Goal: Use online tool/utility: Use online tool/utility

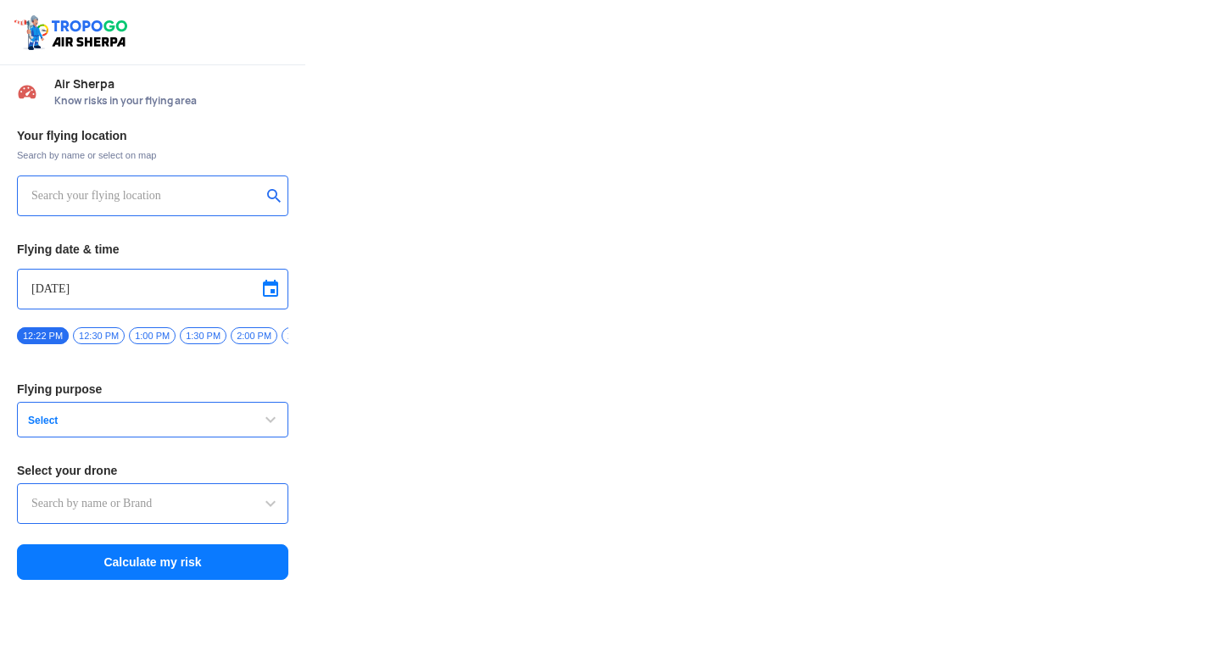
type input "Lookout VTOL_Tactical"
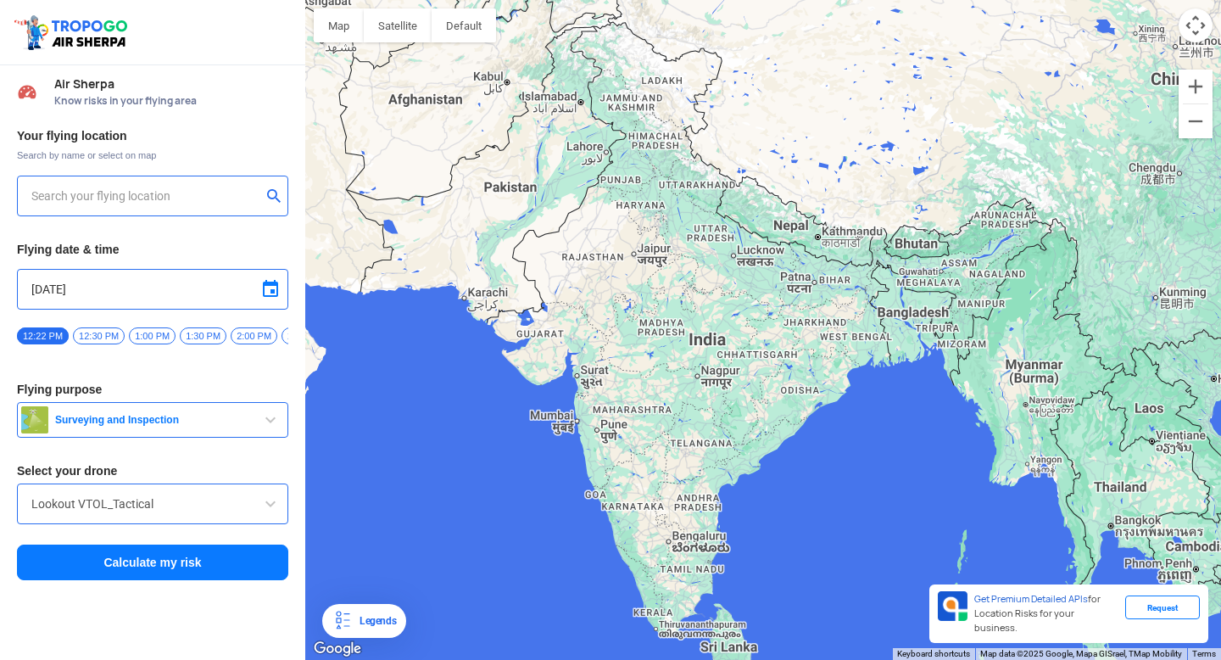
click at [200, 195] on input "text" at bounding box center [146, 196] width 230 height 20
click at [170, 206] on div "[GEOGRAPHIC_DATA]" at bounding box center [152, 196] width 271 height 41
click at [270, 198] on button "submit" at bounding box center [277, 197] width 20 height 17
type input "[STREET_ADDRESS]"
click at [167, 574] on button "Calculate my risk" at bounding box center [152, 562] width 271 height 36
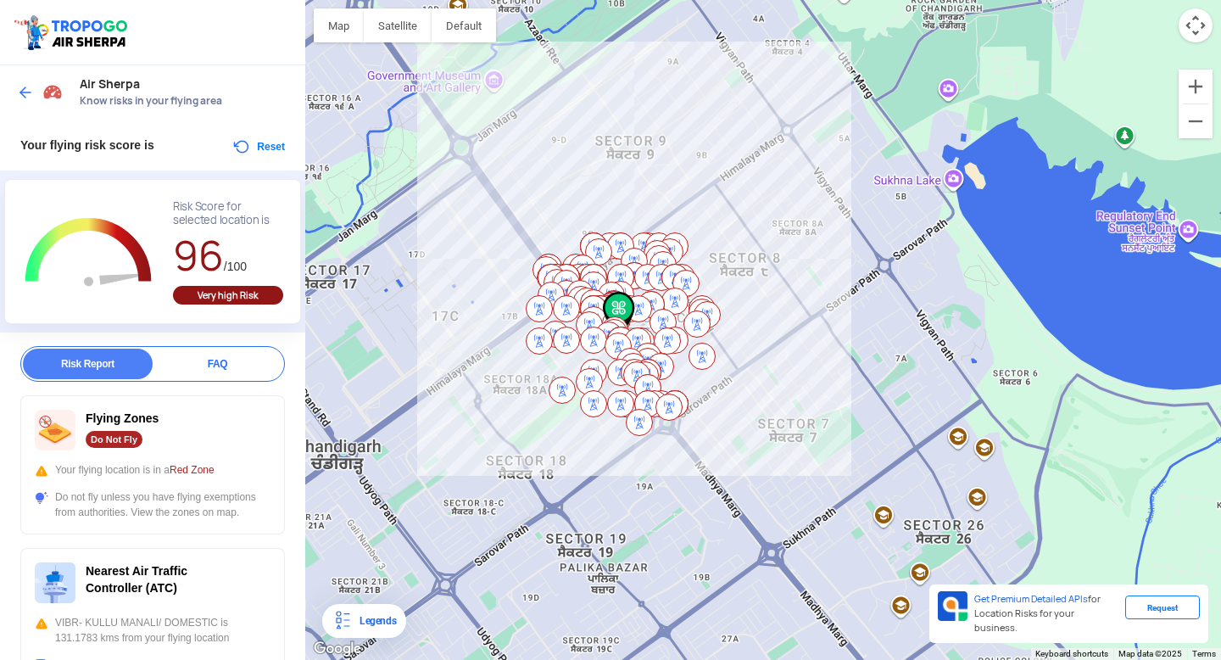
click at [760, 429] on div at bounding box center [763, 330] width 916 height 660
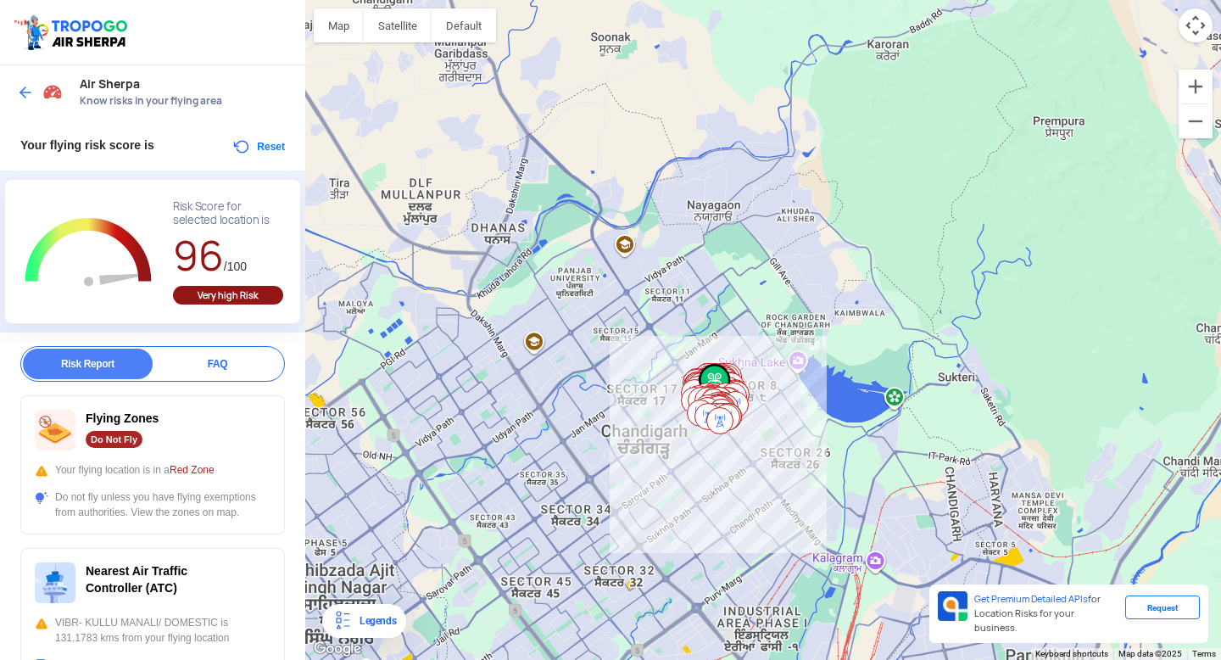
scroll to position [22, 0]
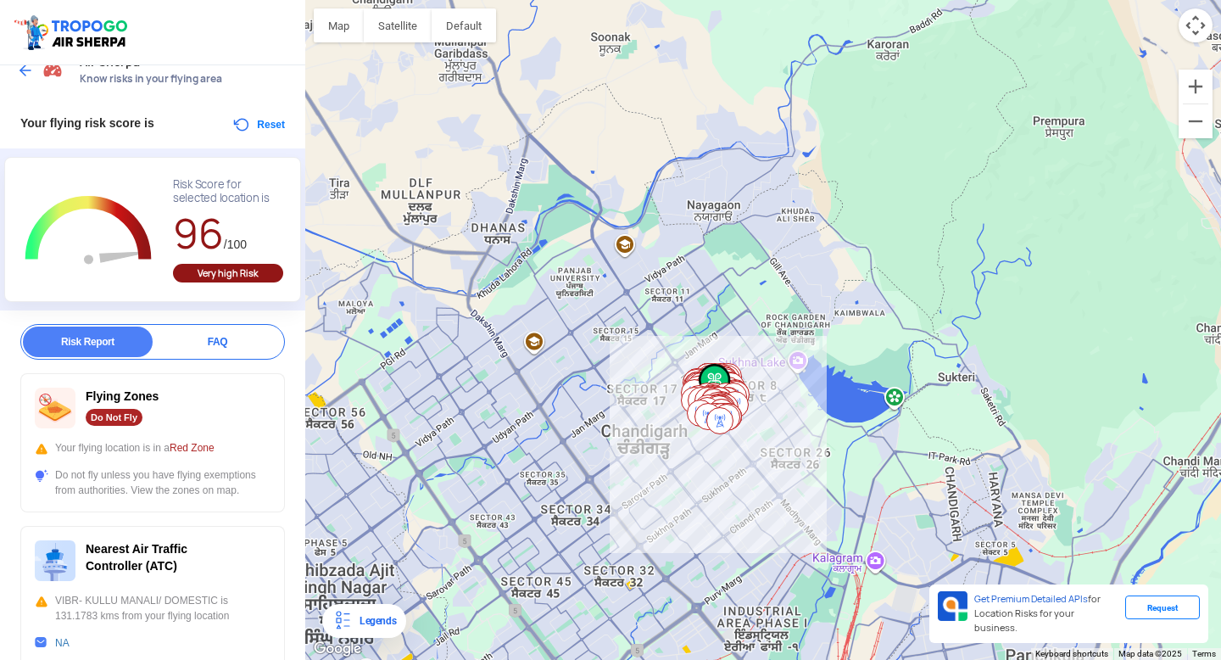
click at [120, 418] on div "Do Not Fly" at bounding box center [114, 417] width 57 height 17
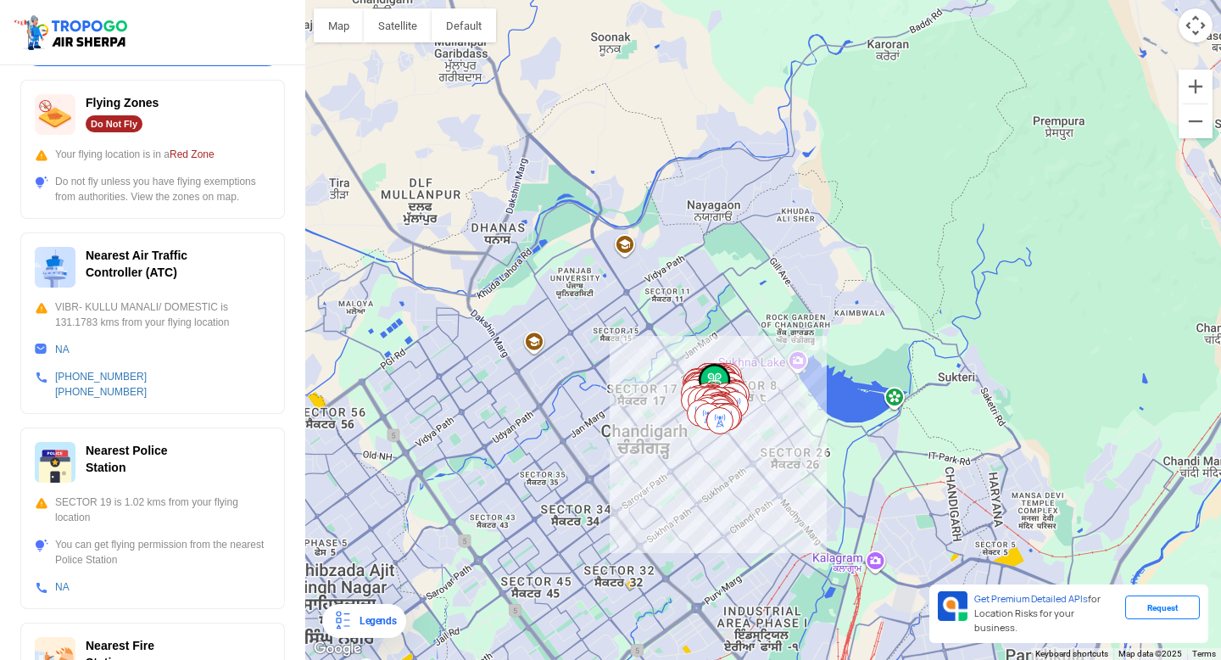
scroll to position [324, 0]
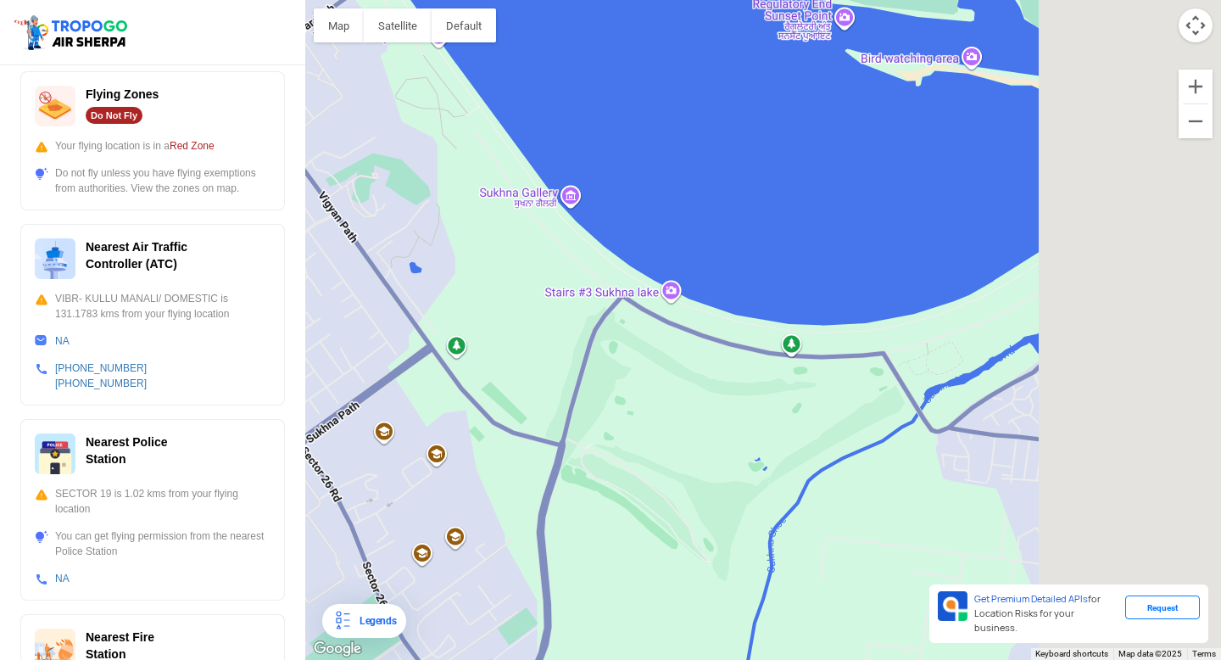
drag, startPoint x: 1102, startPoint y: 405, endPoint x: 873, endPoint y: 409, distance: 229.0
click at [873, 409] on div at bounding box center [763, 330] width 916 height 660
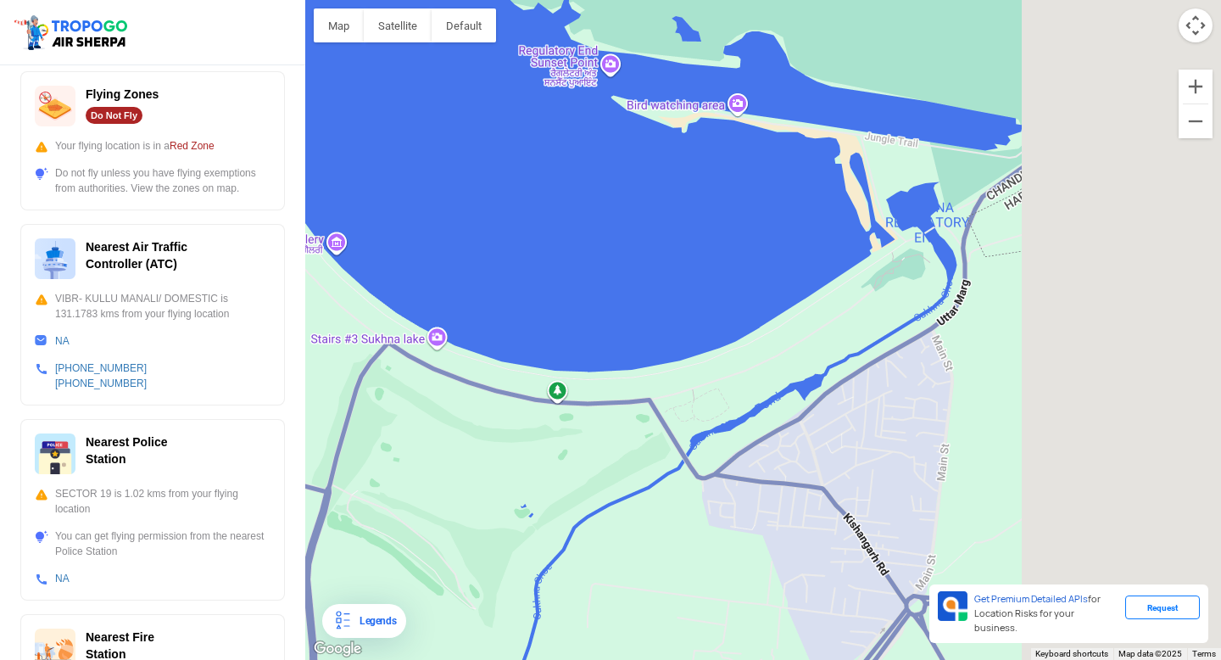
drag, startPoint x: 919, startPoint y: 359, endPoint x: 678, endPoint y: 416, distance: 248.3
click at [678, 416] on div at bounding box center [763, 330] width 916 height 660
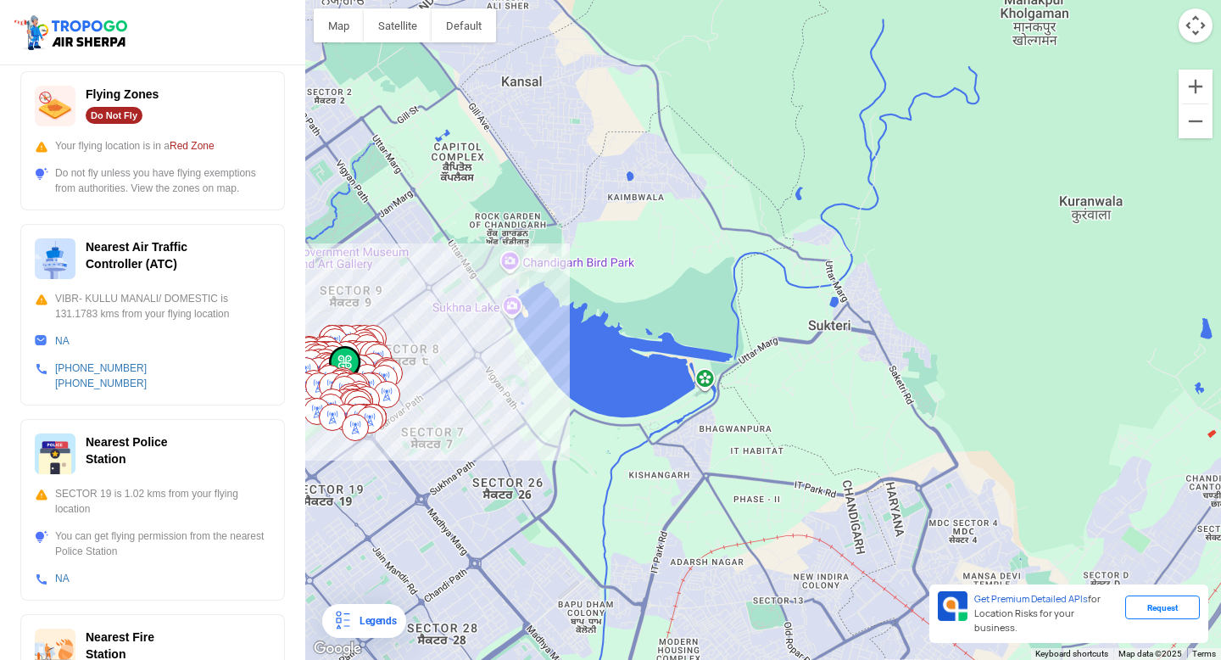
click at [707, 388] on div at bounding box center [763, 330] width 916 height 660
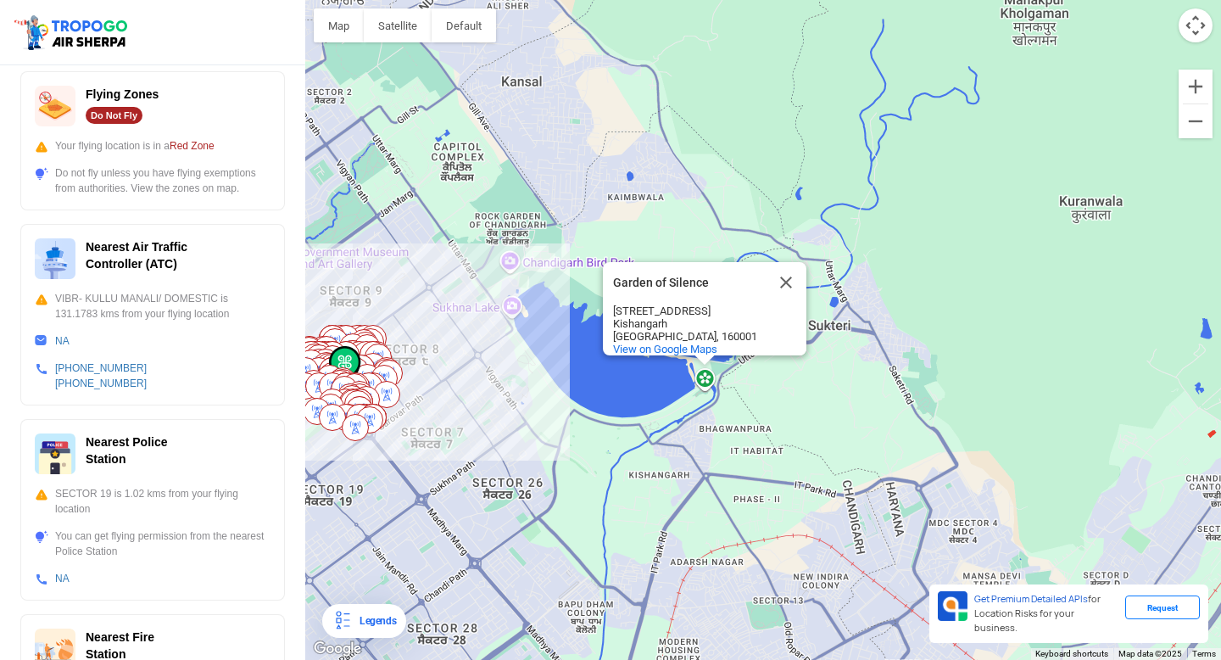
click at [687, 422] on div "Garden of Silence Garden of Silence [STREET_ADDRESS] View on Google Maps" at bounding box center [763, 330] width 916 height 660
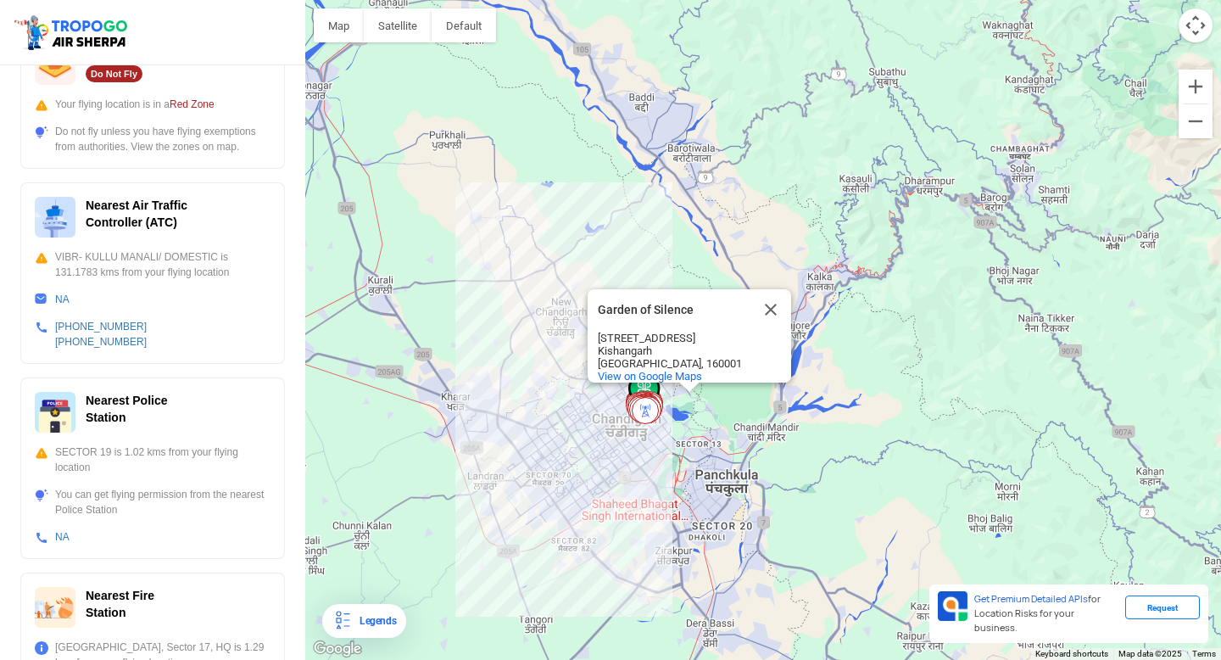
scroll to position [24, 0]
